Goal: Information Seeking & Learning: Learn about a topic

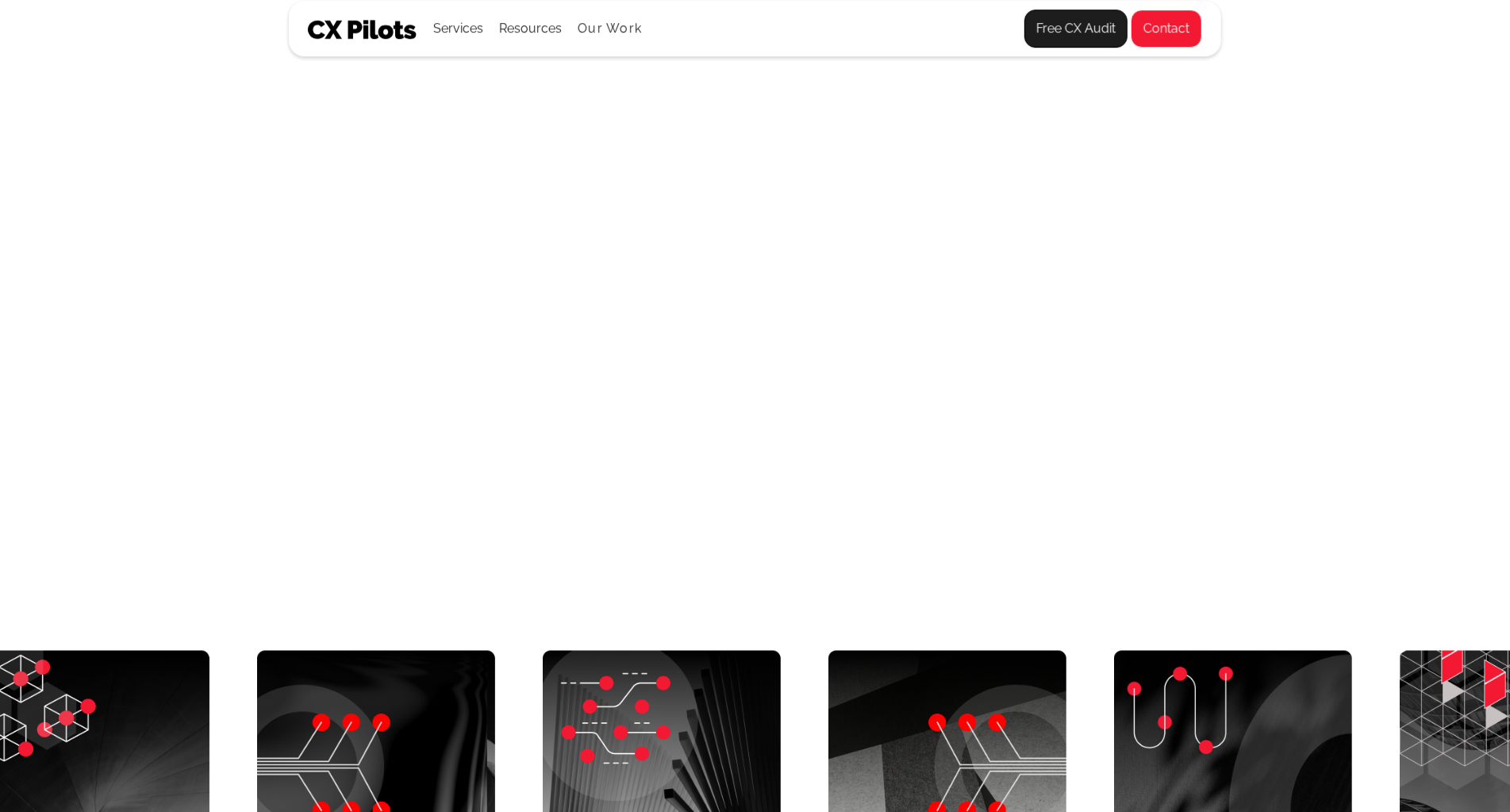
scroll to position [6571, 5099]
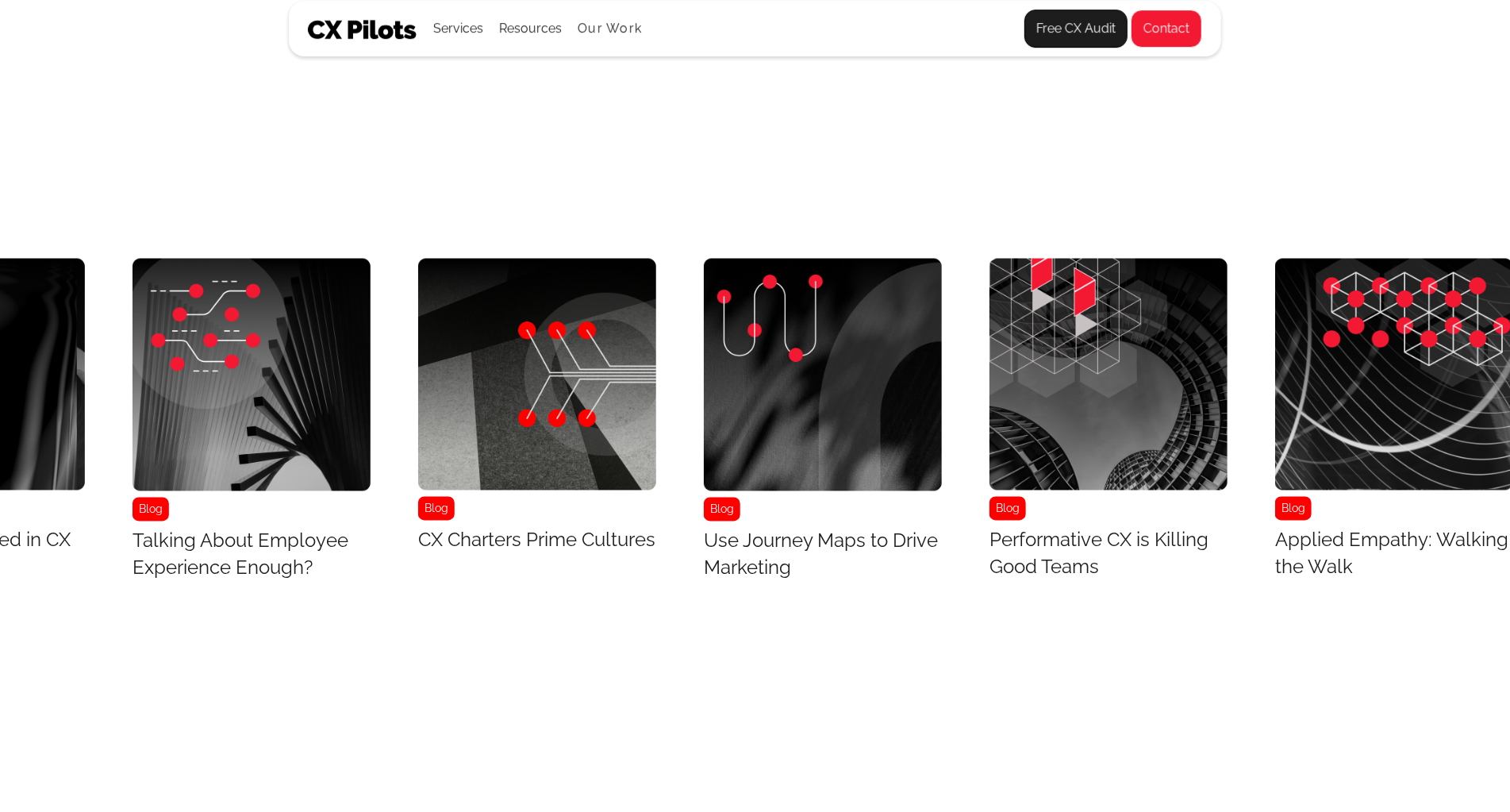
click at [1445, 479] on link "Blog Applied Empathy: Walking the Walk" at bounding box center [1394, 423] width 238 height 328
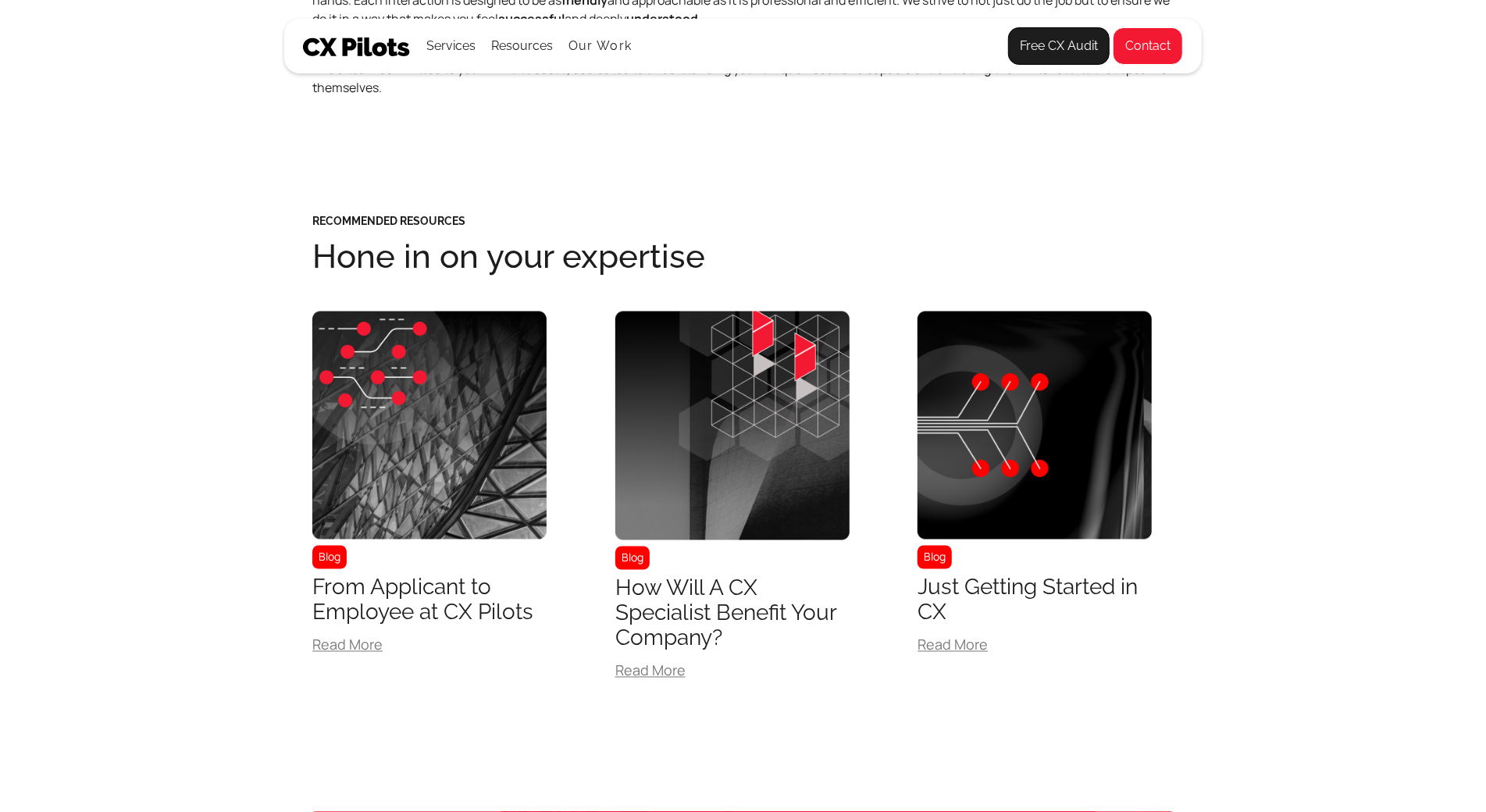
scroll to position [1838, 0]
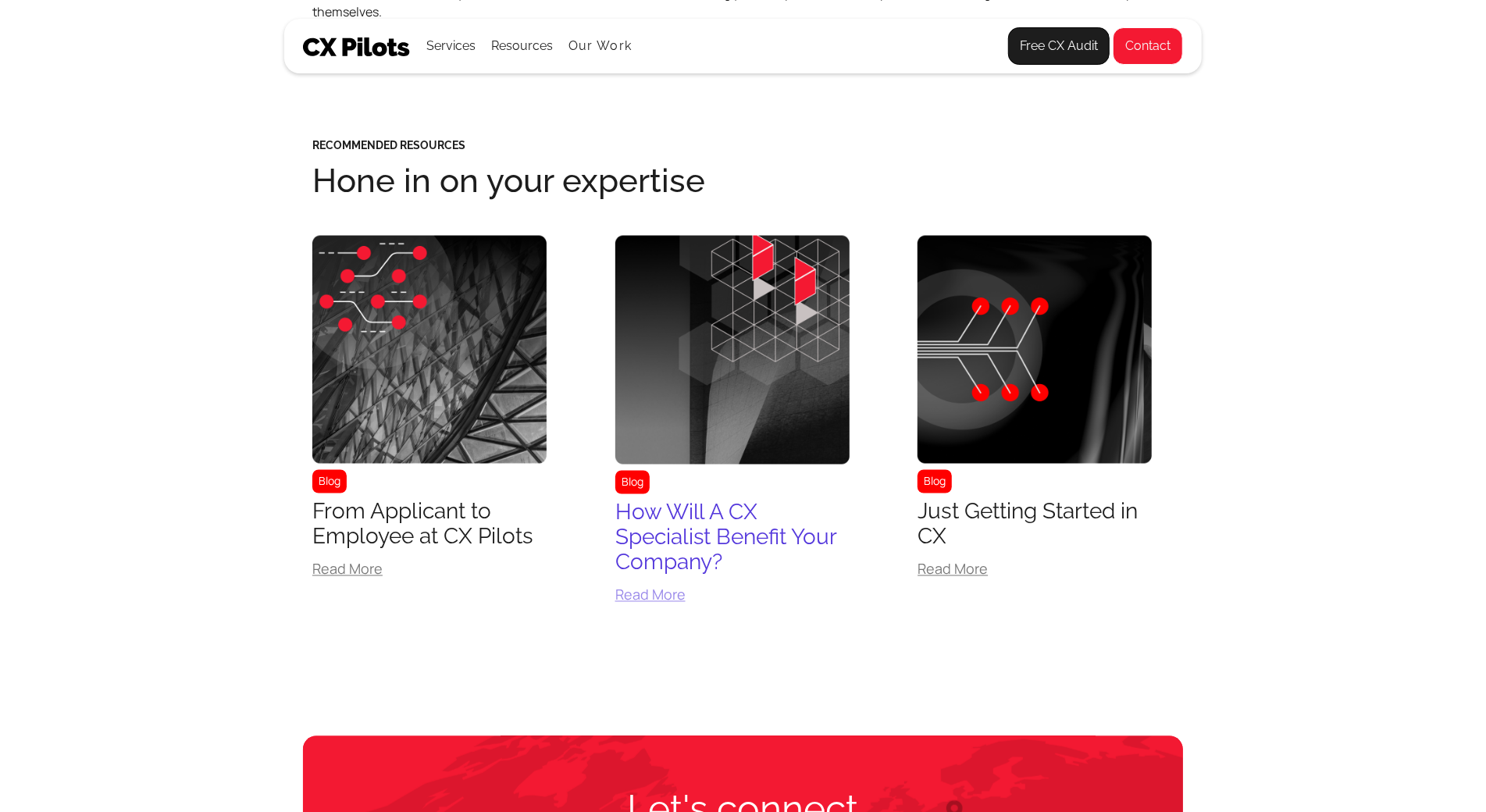
click at [735, 541] on div "How Will A CX Specialist Benefit Your Company?" at bounding box center [732, 537] width 234 height 75
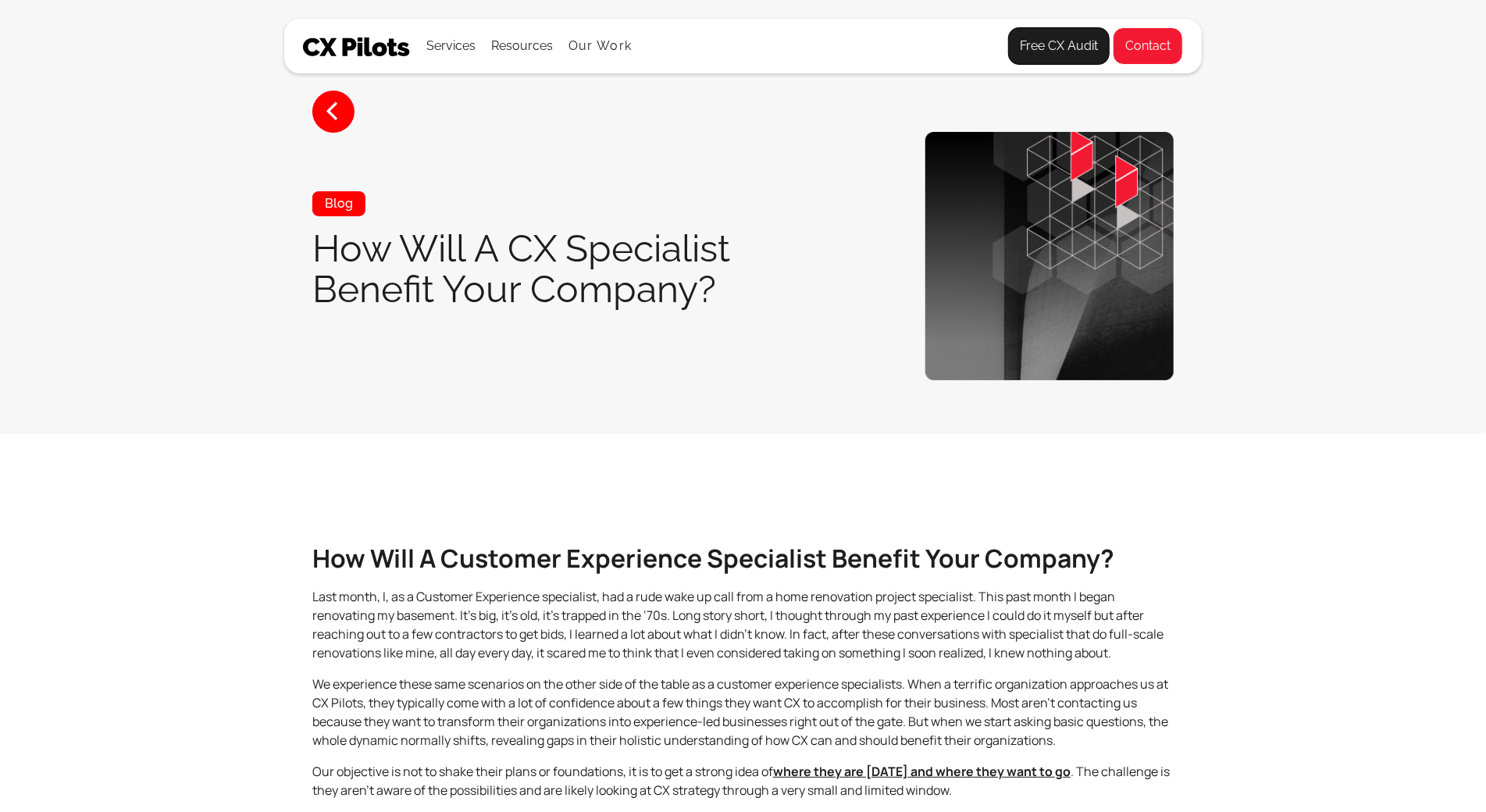
click at [735, 541] on strong "How Will A Customer Experience Specialist Benefit Your Company?" at bounding box center [713, 558] width 802 height 34
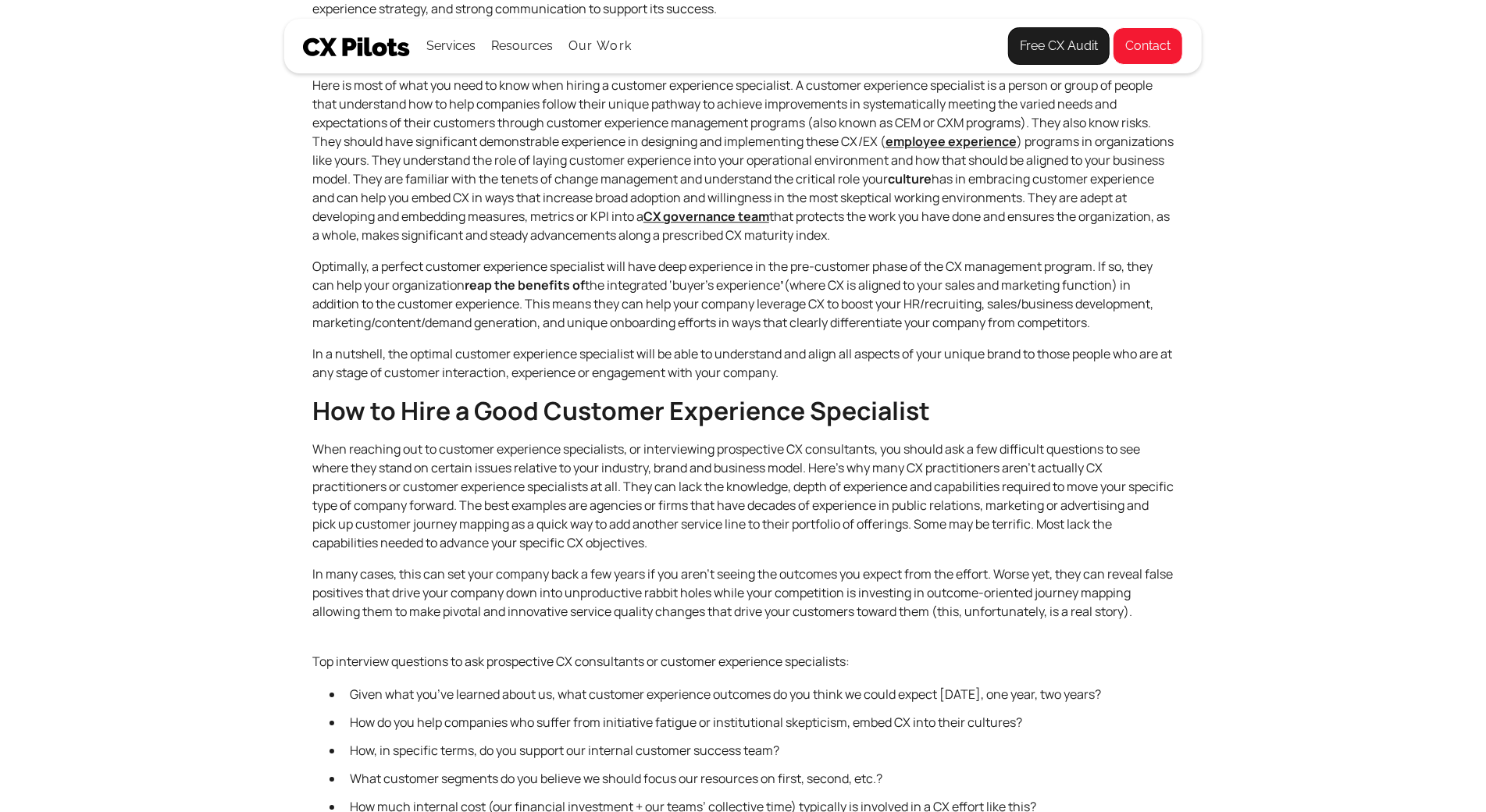
scroll to position [3198, 0]
